Goal: Transaction & Acquisition: Obtain resource

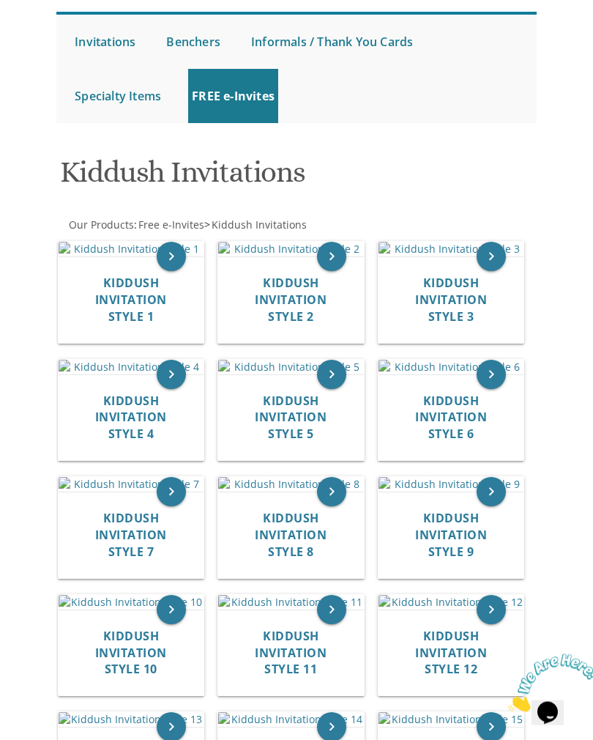
scroll to position [166, 0]
click at [170, 389] on icon "keyboard_arrow_right" at bounding box center [171, 374] width 29 height 29
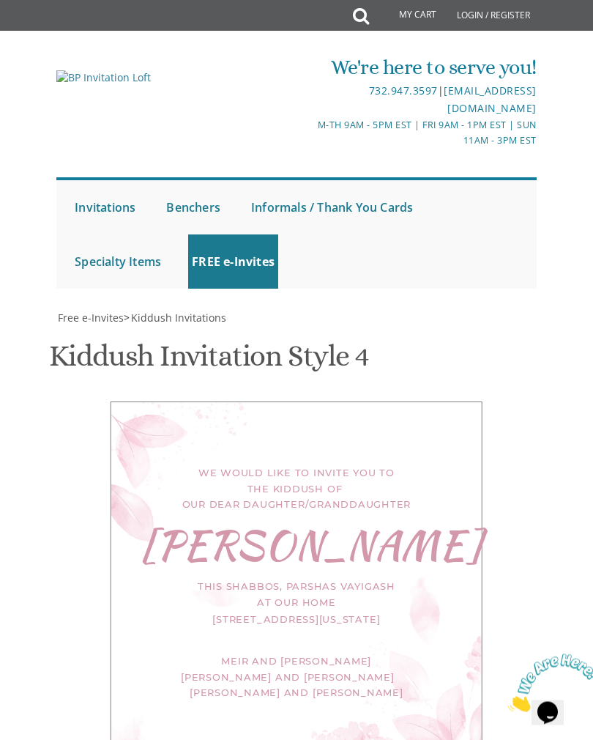
scroll to position [448, 0]
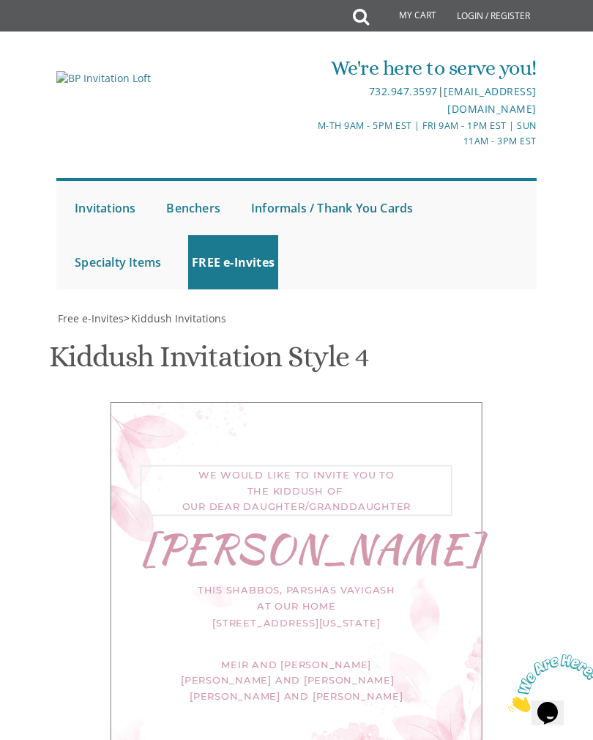
type textarea "We would like to invite you to the kiddush of our dear daughter"
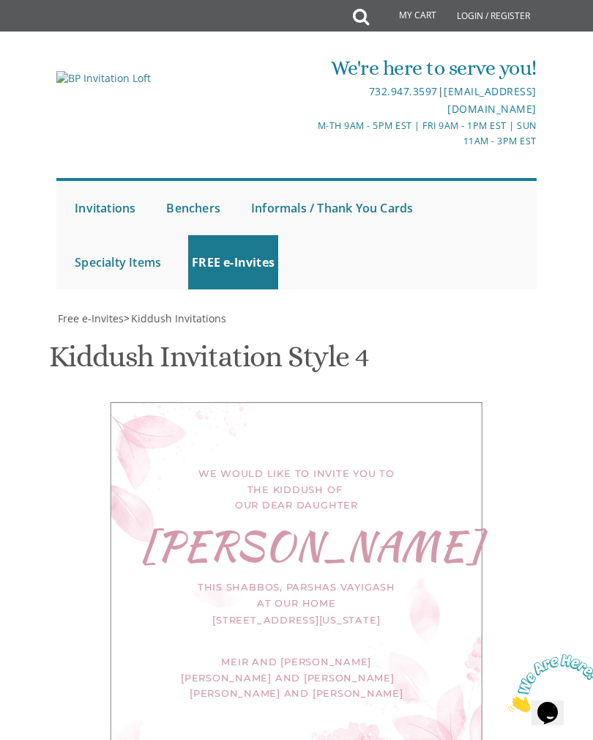
scroll to position [699, 0]
select select "70px"
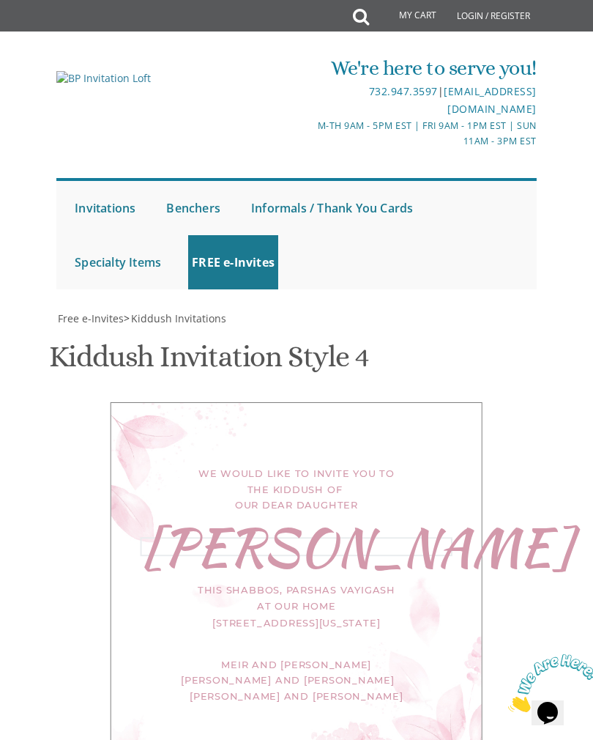
scroll to position [698, 0]
type textarea "N"
type textarea "Devorah"
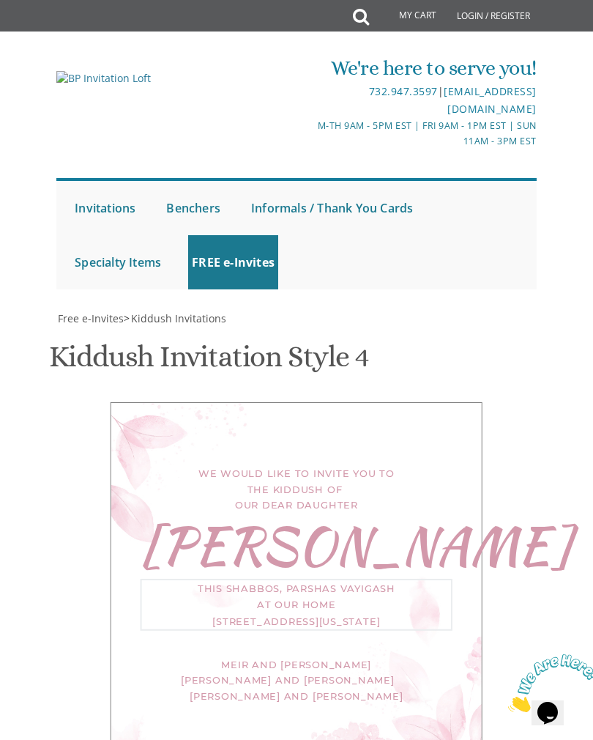
type textarea "This Shabbos, Parshas Vayelech, shabbos Shuva at our home 102 Pressburg Ln Lake…"
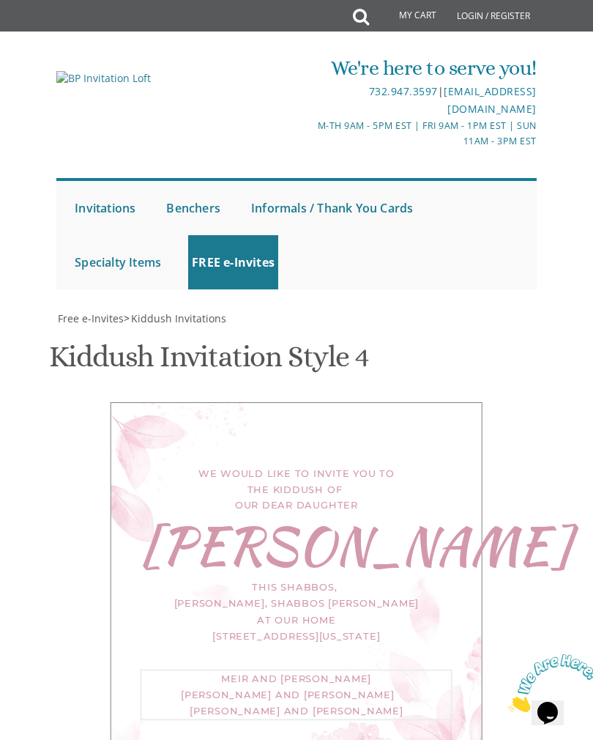
type textarea "Meir and"
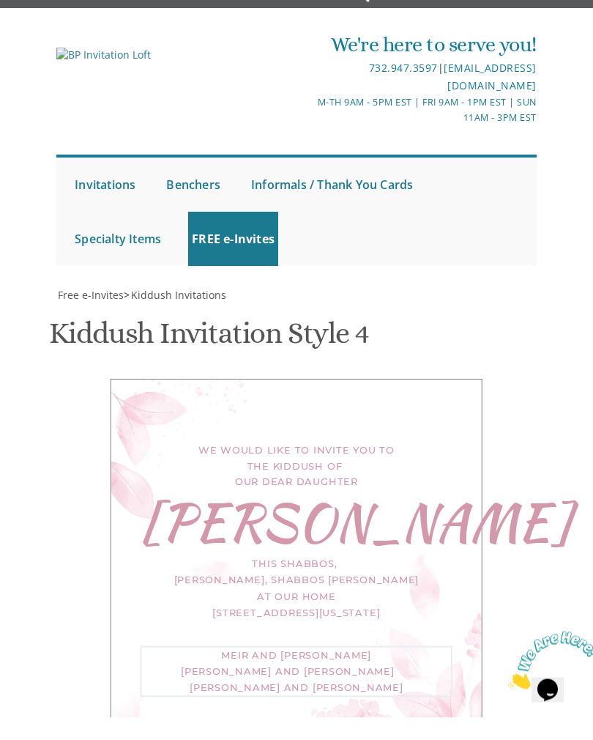
scroll to position [412, 0]
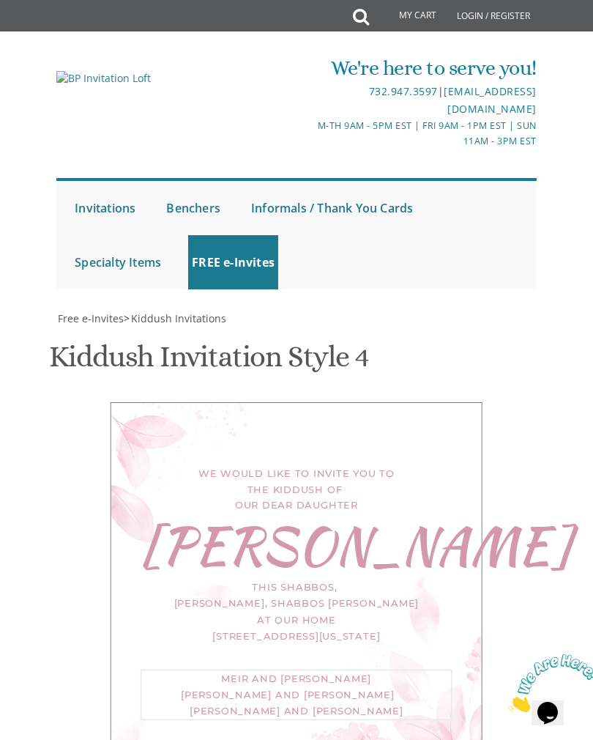
type textarea "[PERSON_NAME] and [PERSON_NAME] For Men Only"
click at [470, 402] on div "We would like to invite you to the kiddush of our dear daughter Devorah This Sh…" at bounding box center [297, 589] width 372 height 374
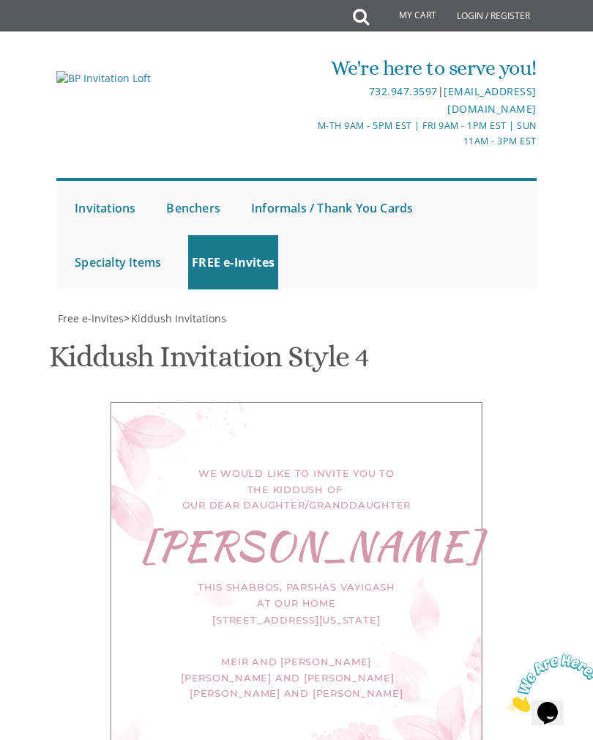
scroll to position [492, 0]
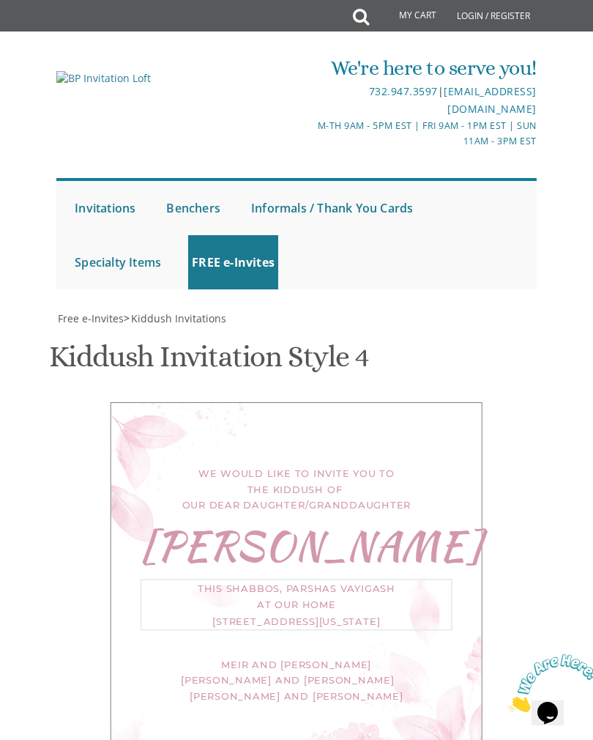
scroll to position [565, 0]
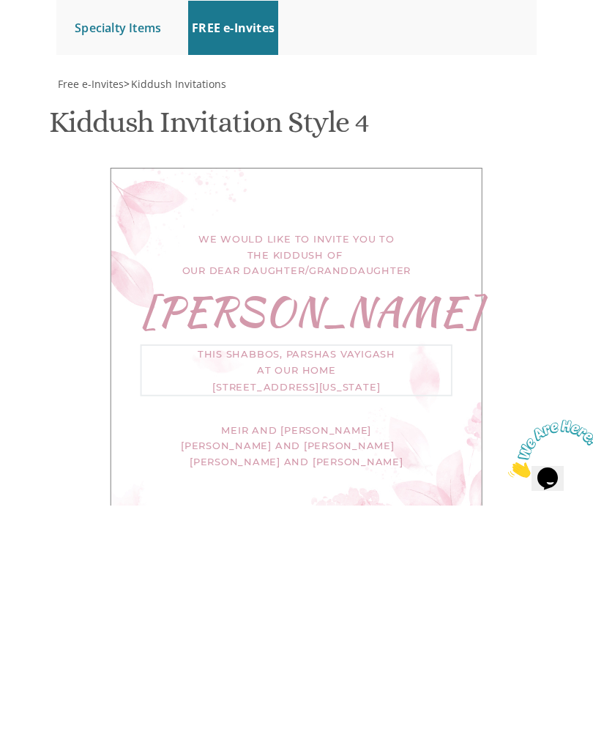
type textarea "This Shabbos, at our home 120 Central Avenue Lakewood, New Jersey"
type textarea "We would like to invite you to the kiddush of our dear daughter"
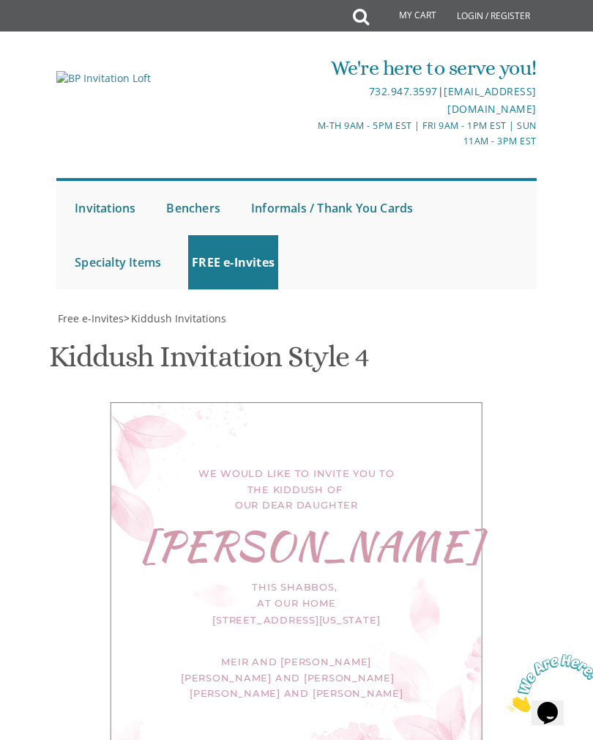
select select "70px"
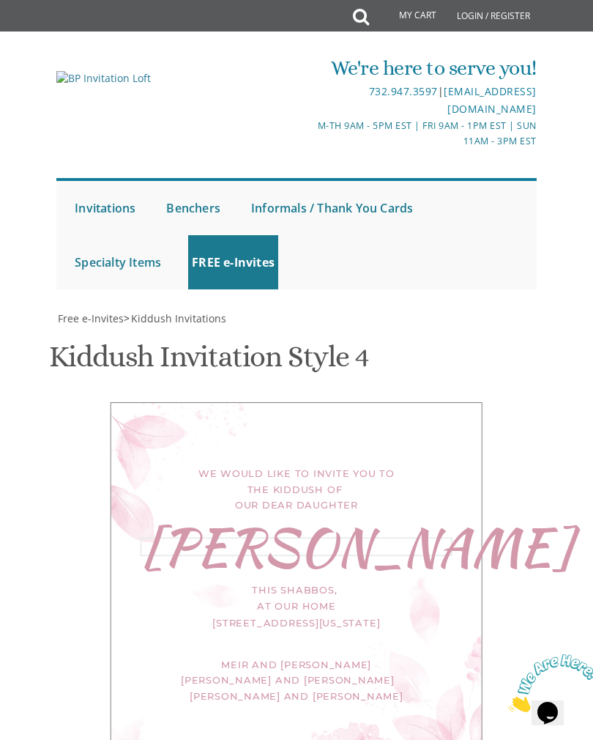
scroll to position [799, 0]
type textarea "N"
type textarea "Devorah"
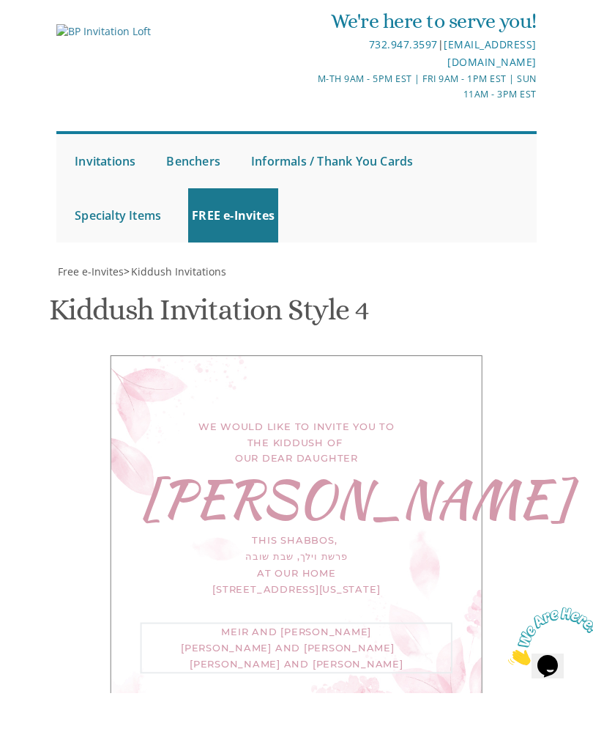
type textarea "This Shabbos, פרשת וילך, שבת שובה at our home [STREET_ADDRESS][US_STATE]"
type textarea "Meir and"
type textarea "Shmuel and Chavi Deitel For Men Only"
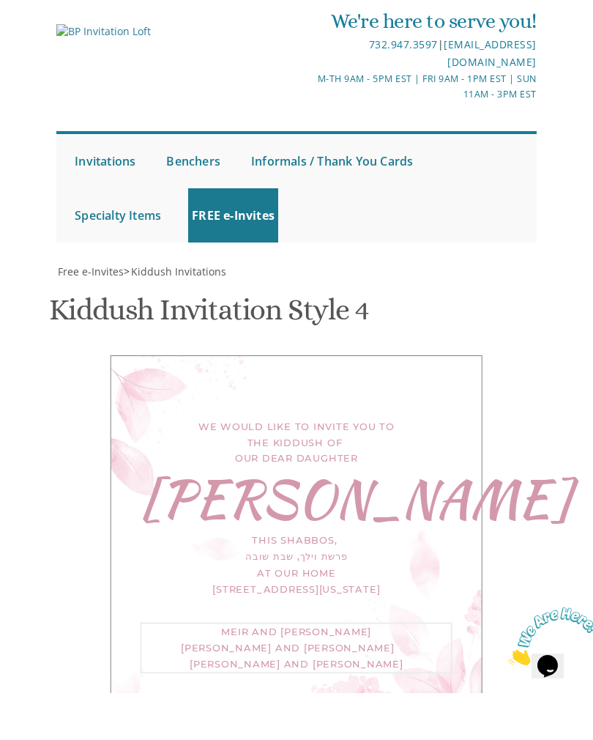
type input "Chavarochel@yahoo.com"
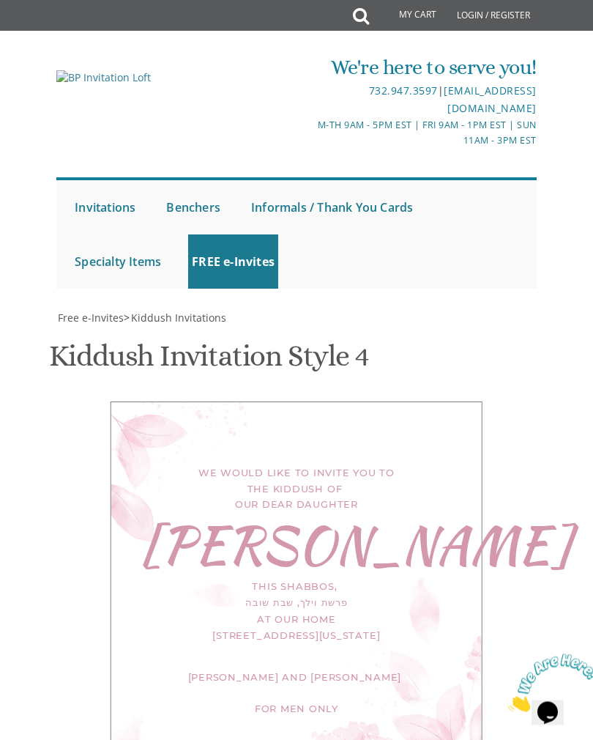
scroll to position [947, 0]
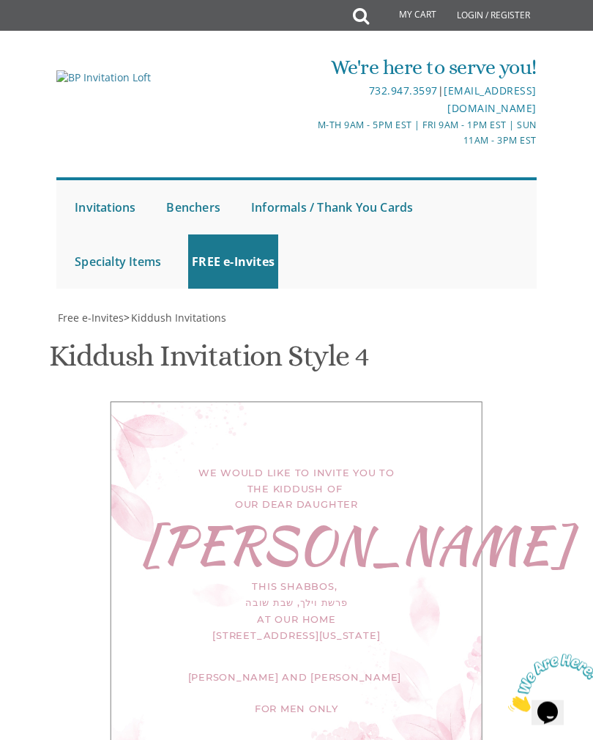
scroll to position [359, 0]
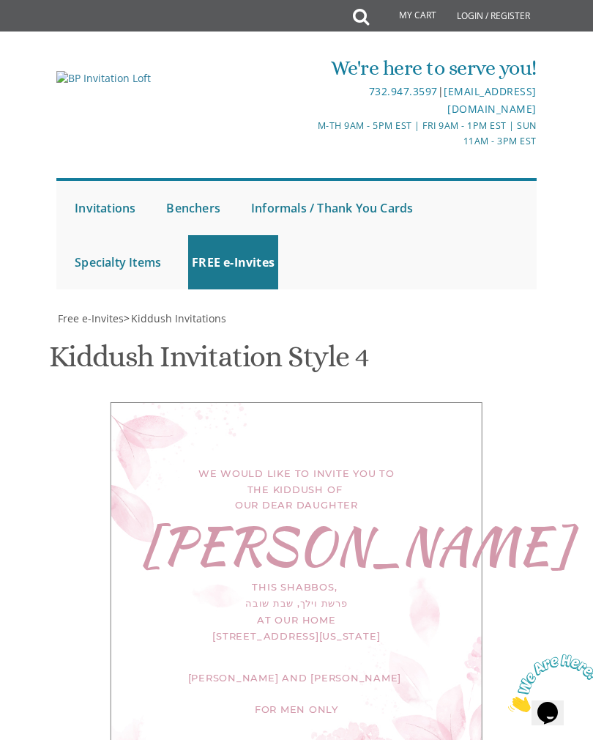
click at [455, 402] on div "We would like to invite you to the kiddush of our dear daughter Devorah This Sh…" at bounding box center [297, 587] width 372 height 371
click at [448, 402] on div "We would like to invite you to the kiddush of our dear daughter Devorah This Sh…" at bounding box center [297, 587] width 372 height 371
click at [439, 402] on div "We would like to invite you to the kiddush of our dear daughter Devorah This Sh…" at bounding box center [297, 587] width 372 height 371
click at [429, 402] on div "We would like to invite you to the kiddush of our dear daughter Devorah This Sh…" at bounding box center [297, 587] width 372 height 371
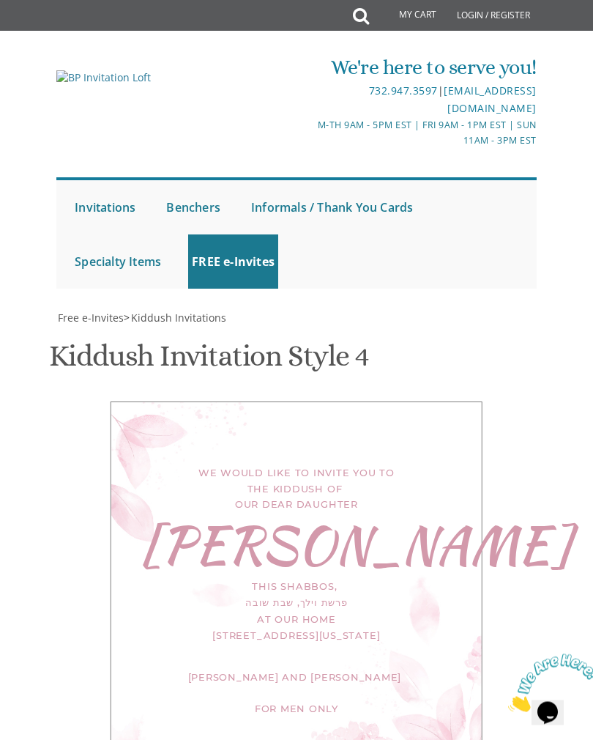
scroll to position [222, 0]
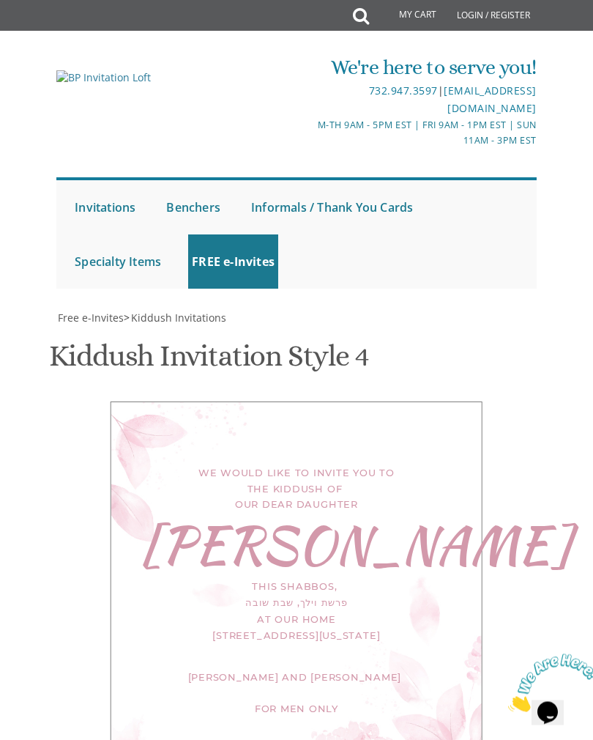
scroll to position [211, 0]
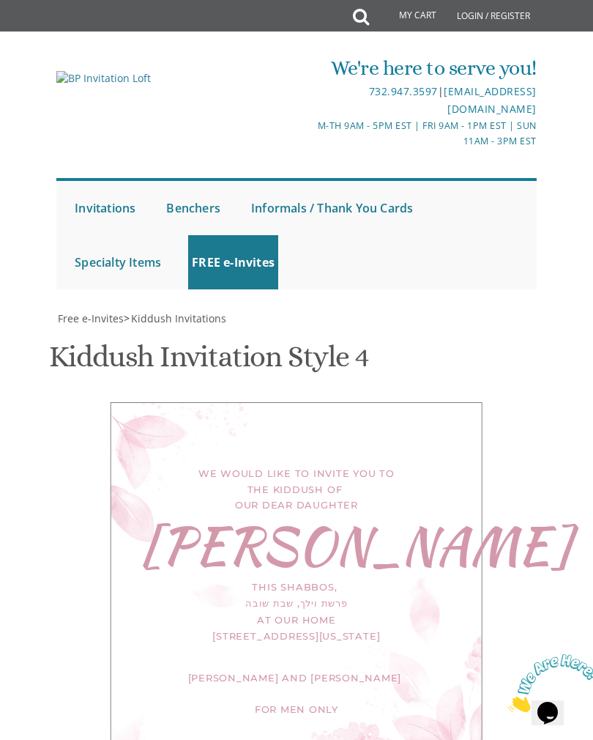
click at [457, 402] on div "We would like to invite you to the kiddush of our dear daughter Devorah This Sh…" at bounding box center [297, 587] width 372 height 371
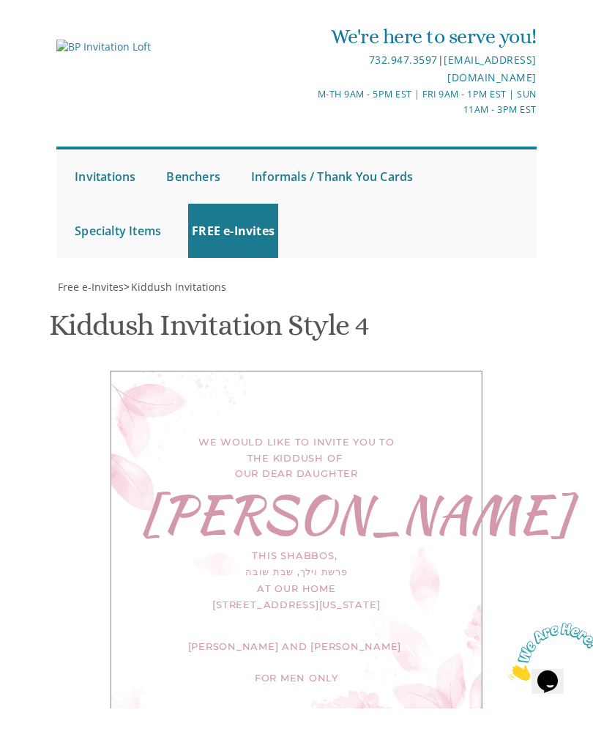
scroll to position [1040, 0]
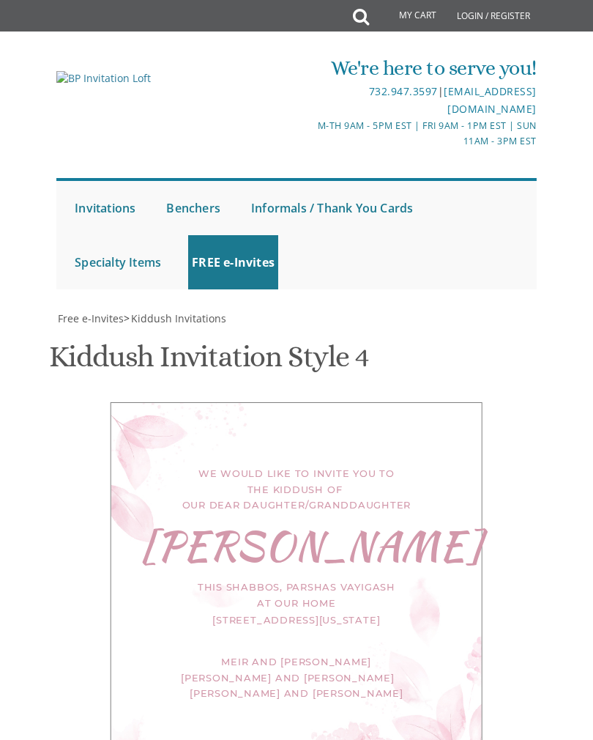
select select "70px"
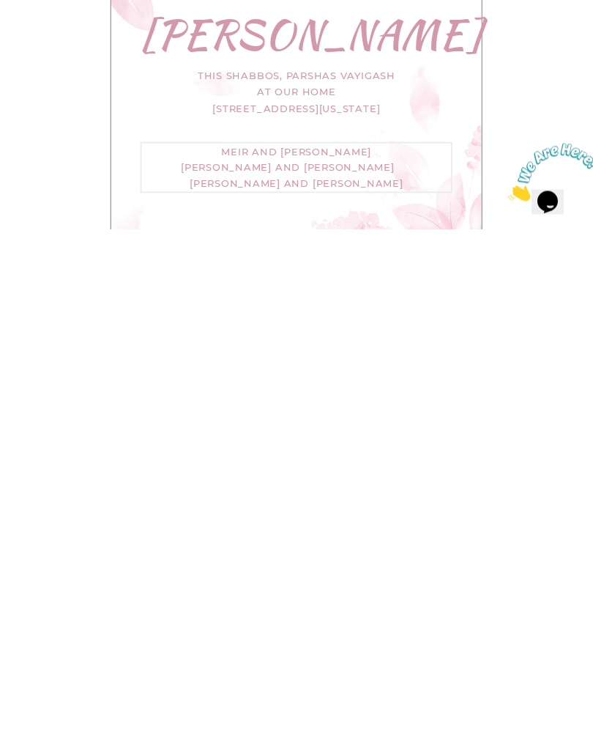
scroll to position [353, 0]
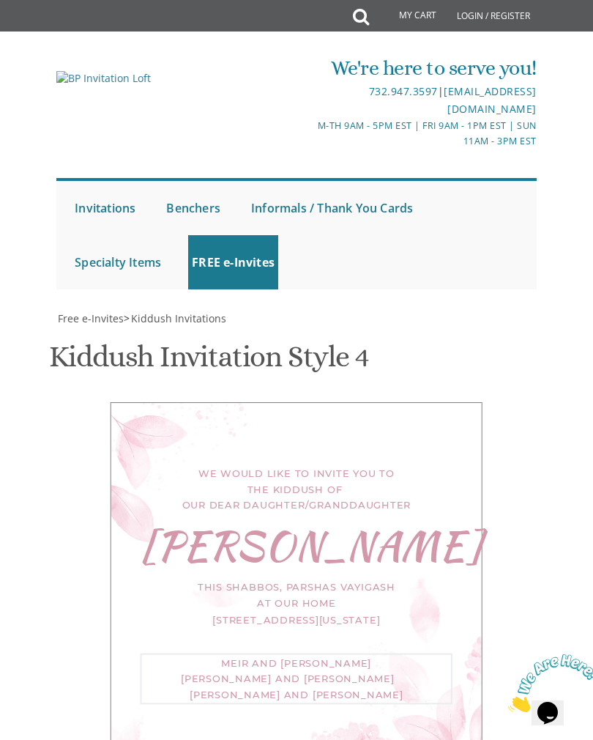
click at [467, 402] on div "We would like to invite you to the kiddush of our dear daughter/granddaughter […" at bounding box center [297, 580] width 372 height 357
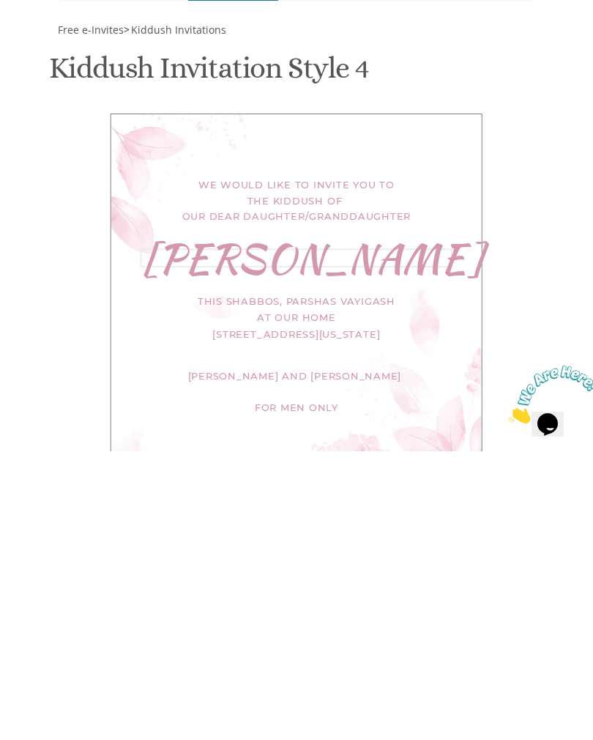
scroll to position [415, 0]
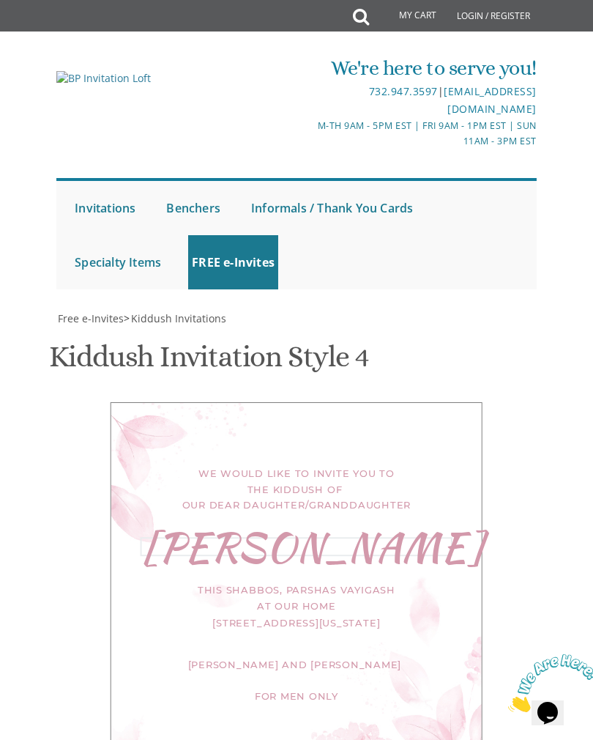
click at [461, 402] on div "We would like to invite you to the kiddush of our dear daughter/granddaughter N…" at bounding box center [297, 580] width 372 height 357
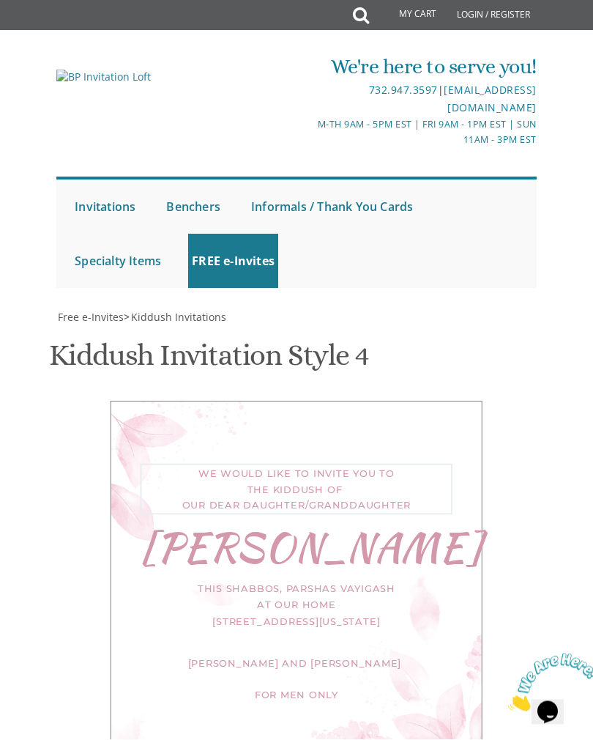
click at [461, 402] on div "We would like to invite you to the kiddush of our dear daughter/granddaughter D…" at bounding box center [297, 580] width 372 height 357
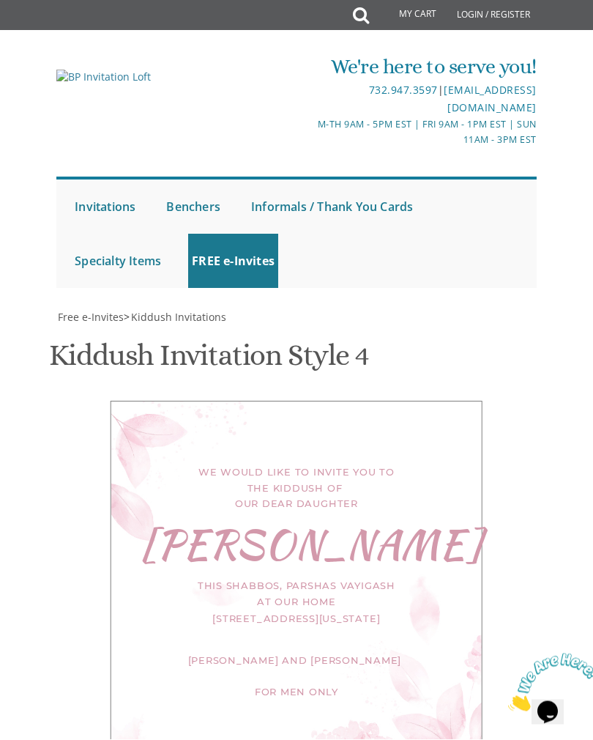
scroll to position [398, 0]
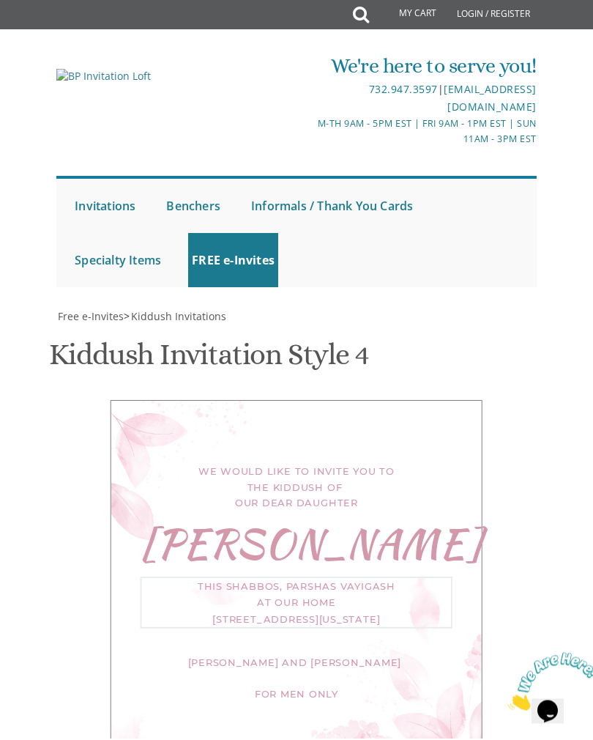
click at [473, 402] on div "We would like to invite you to the kiddush of our dear daughter Devorah This Sh…" at bounding box center [297, 580] width 372 height 357
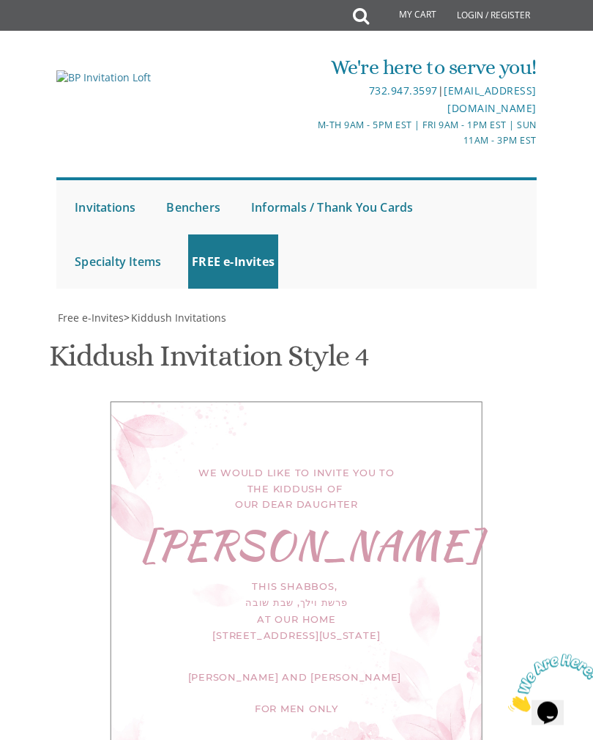
scroll to position [228, 0]
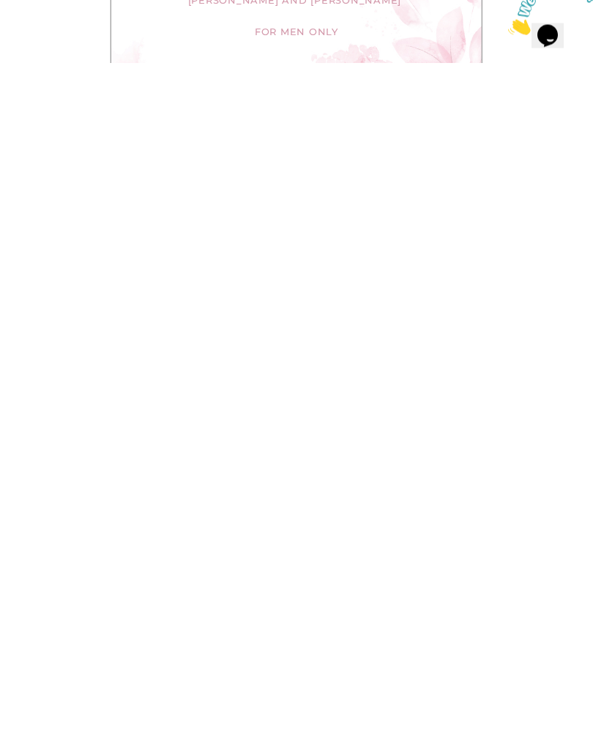
scroll to position [252, 0]
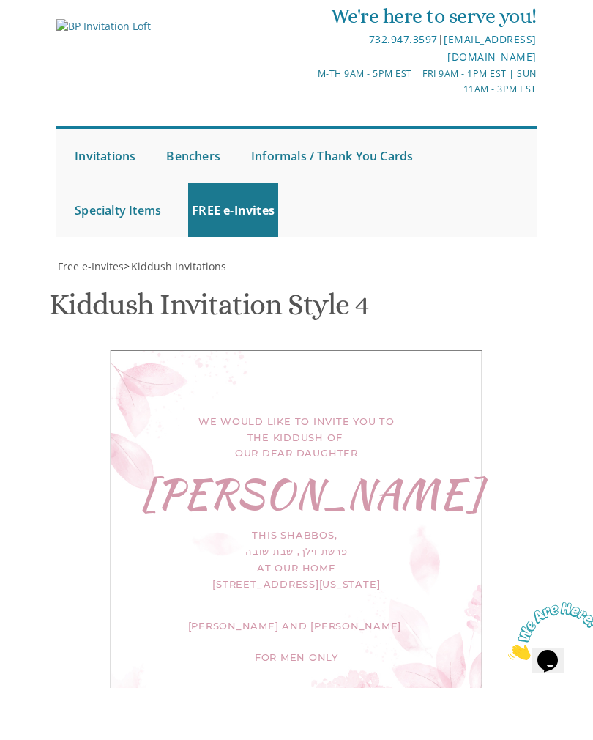
click at [448, 402] on div "We would like to invite you to the kiddush of our dear daughter Devorah This Sh…" at bounding box center [297, 587] width 372 height 371
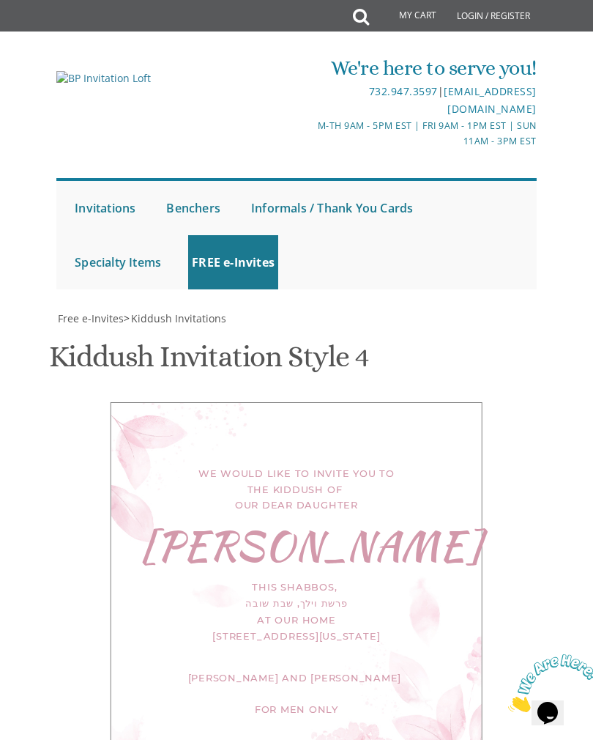
scroll to position [132, 0]
